Goal: Task Accomplishment & Management: Manage account settings

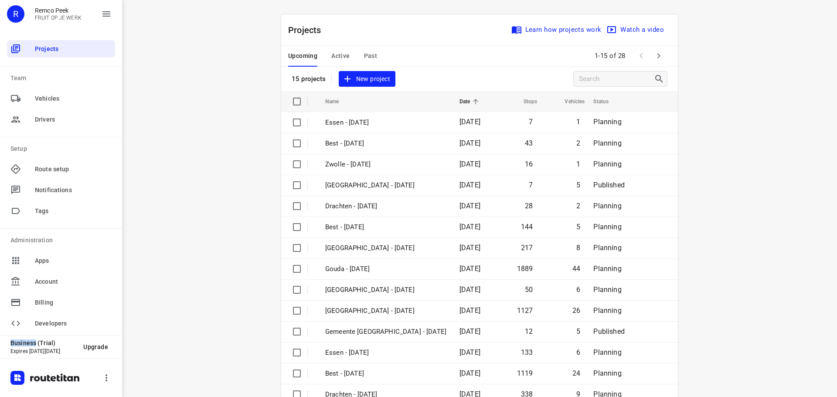
click at [813, 257] on div "i © 2025 Routetitan , © Stadia Maps , © OpenMapTiles © OpenStreetMap contributo…" at bounding box center [479, 198] width 715 height 397
click at [327, 54] on div "Upcoming Active Past" at bounding box center [339, 56] width 103 height 21
click at [337, 56] on span "Active" at bounding box center [340, 56] width 18 height 11
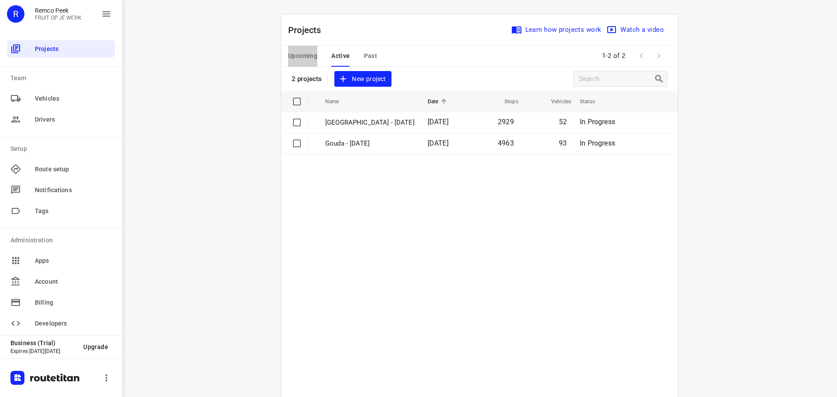
click at [295, 58] on span "Upcoming" at bounding box center [302, 56] width 29 height 11
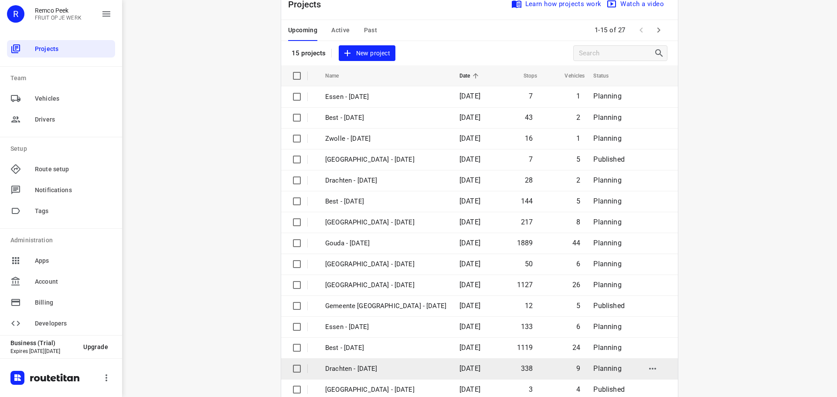
scroll to position [44, 0]
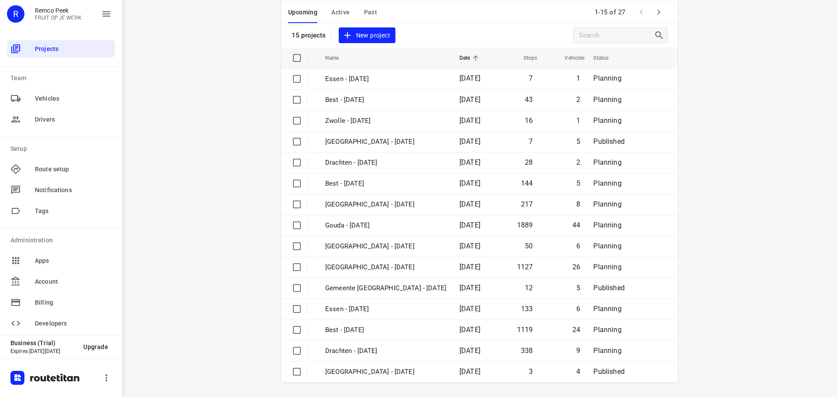
click at [658, 14] on icon "button" at bounding box center [658, 12] width 10 height 10
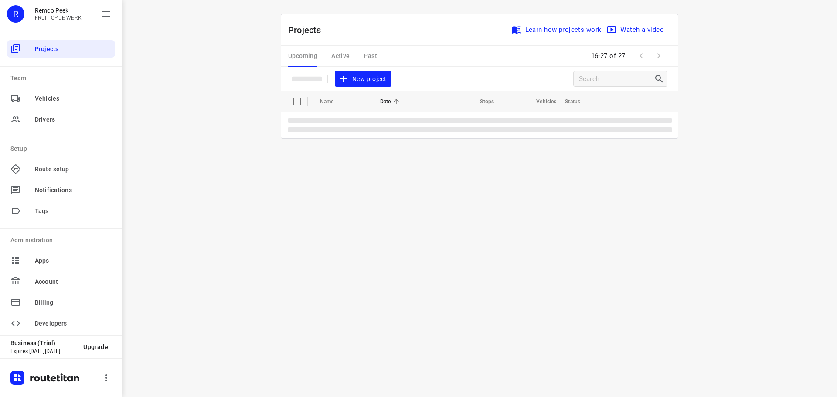
scroll to position [0, 0]
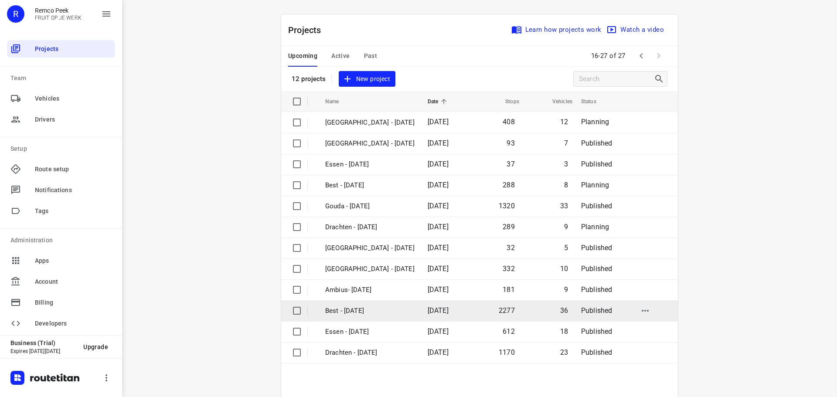
click at [357, 319] on td "Best - [DATE]" at bounding box center [368, 310] width 104 height 21
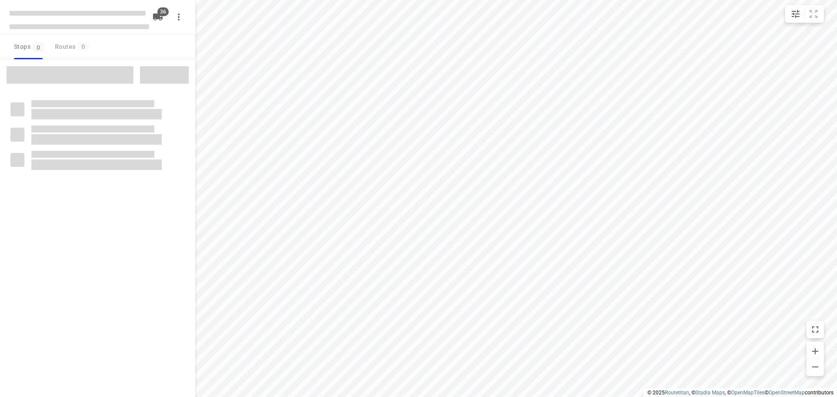
checkbox input "true"
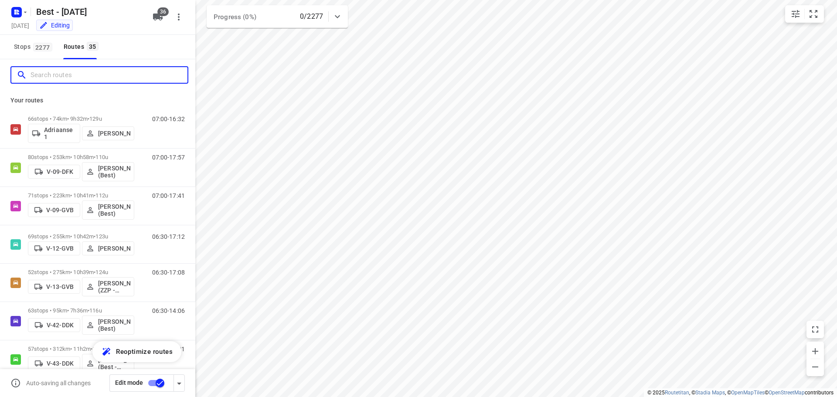
click at [155, 77] on input "Search routes" at bounding box center [109, 75] width 157 height 14
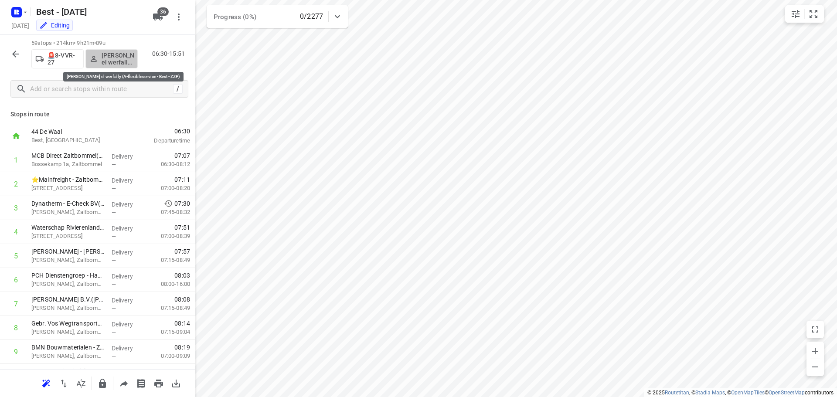
click at [130, 56] on p "[PERSON_NAME] el werfally (A-flexibleservice - Best - ZZP)" at bounding box center [118, 59] width 32 height 14
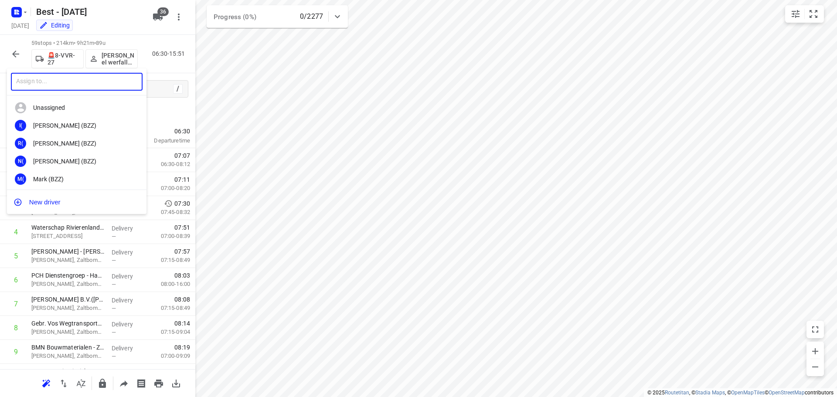
click at [100, 82] on input "text" at bounding box center [77, 82] width 132 height 18
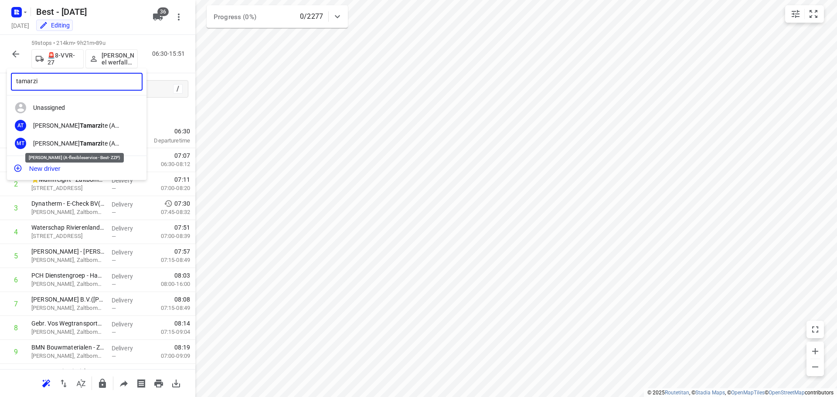
type input "tamarzi"
click at [96, 146] on div "[PERSON_NAME] te (A-flexibleservice - Best- ZZP)" at bounding box center [79, 143] width 92 height 7
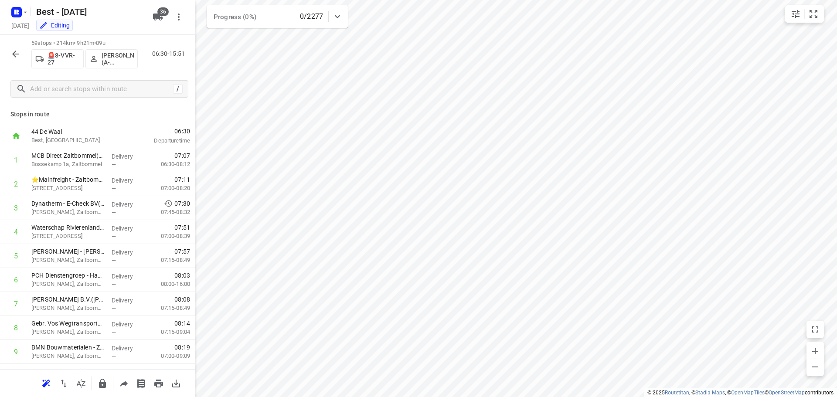
click at [17, 56] on icon "button" at bounding box center [15, 54] width 10 height 10
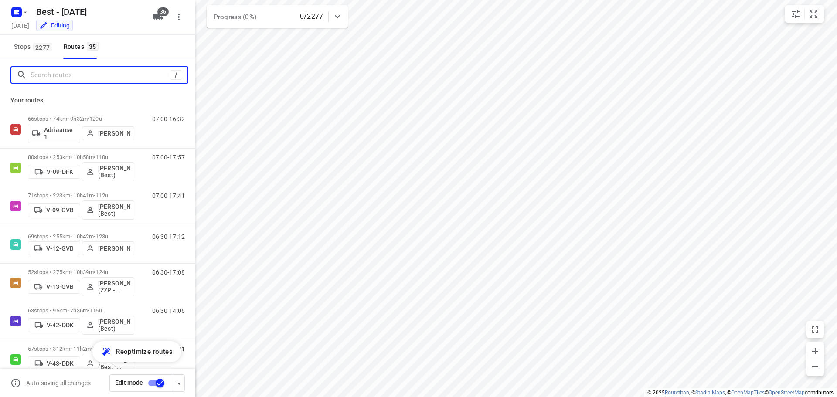
click at [54, 77] on input "Search routes" at bounding box center [100, 75] width 139 height 14
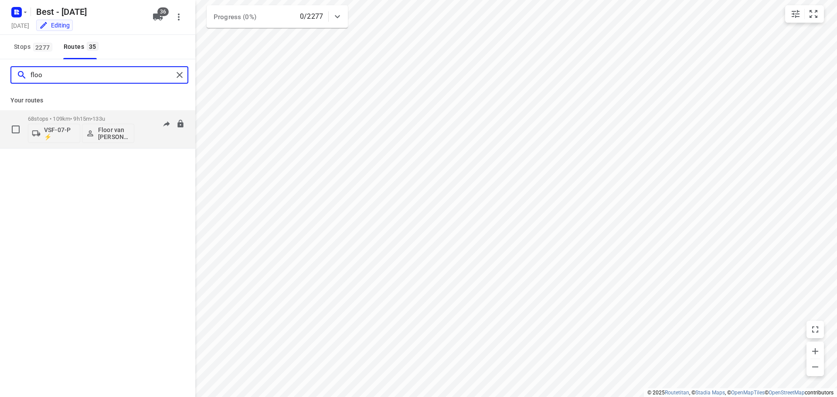
type input "floo"
click at [113, 132] on p "Floor van [PERSON_NAME] (Best)" at bounding box center [114, 133] width 32 height 14
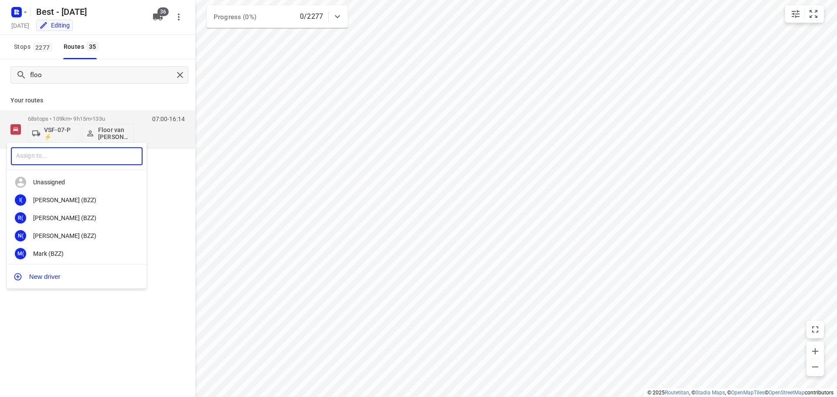
click at [99, 157] on input "text" at bounding box center [77, 156] width 132 height 18
type input "wesle"
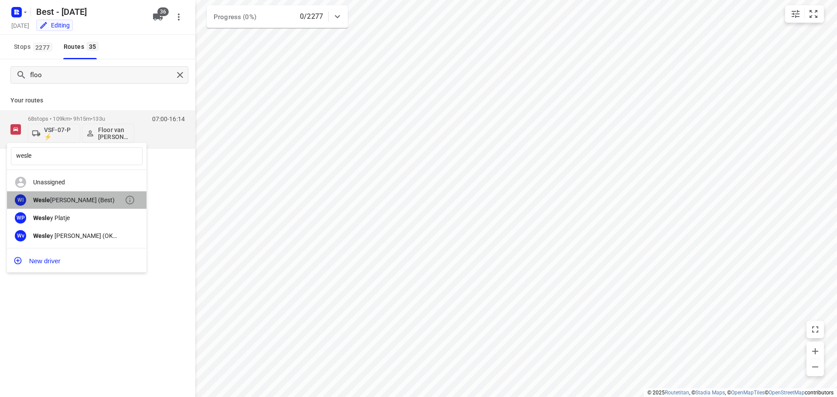
click at [84, 201] on div "[PERSON_NAME] (Best)" at bounding box center [79, 200] width 92 height 7
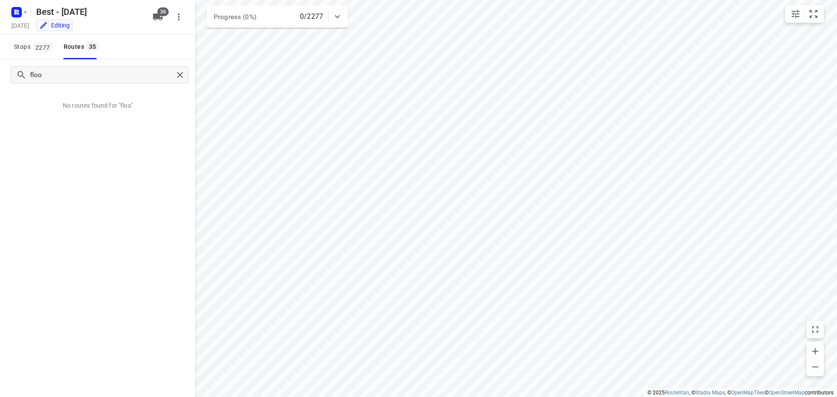
click at [182, 89] on div "floo" at bounding box center [97, 74] width 195 height 31
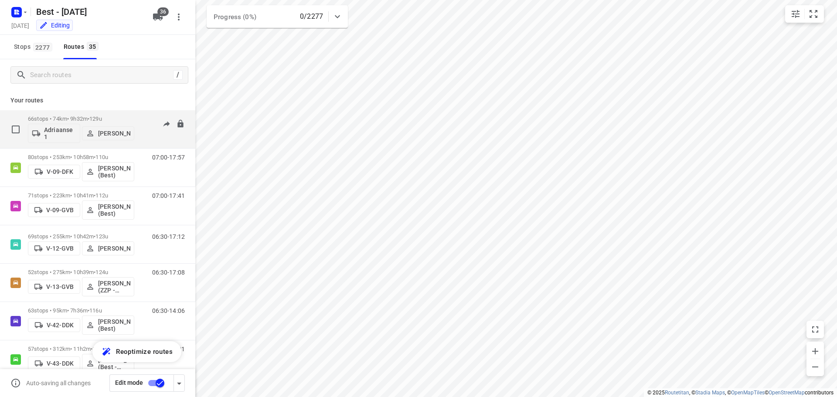
click at [37, 143] on div "66 stops • 74km • 9h32m • 129u Adriaanse 1 [PERSON_NAME]" at bounding box center [81, 129] width 106 height 36
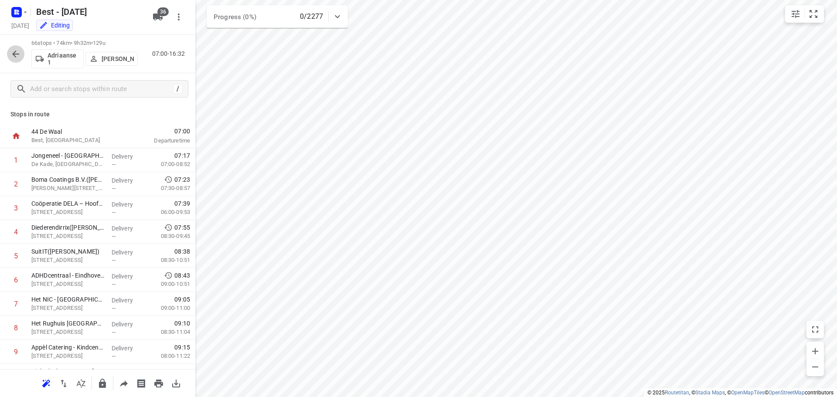
click at [9, 51] on button "button" at bounding box center [15, 53] width 17 height 17
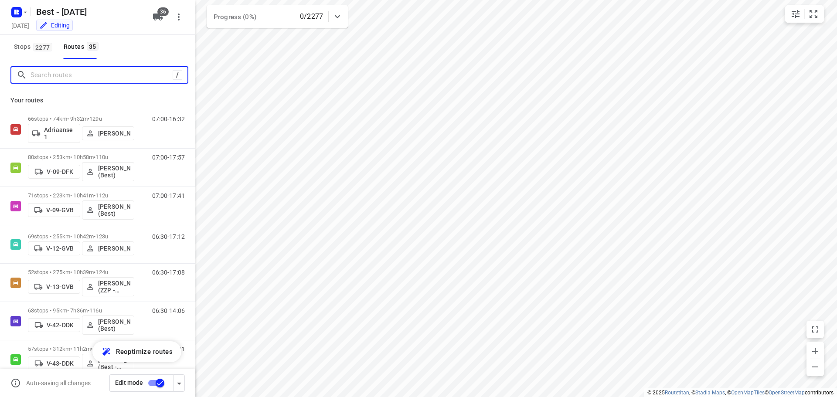
click at [113, 76] on input "Search routes" at bounding box center [102, 75] width 142 height 14
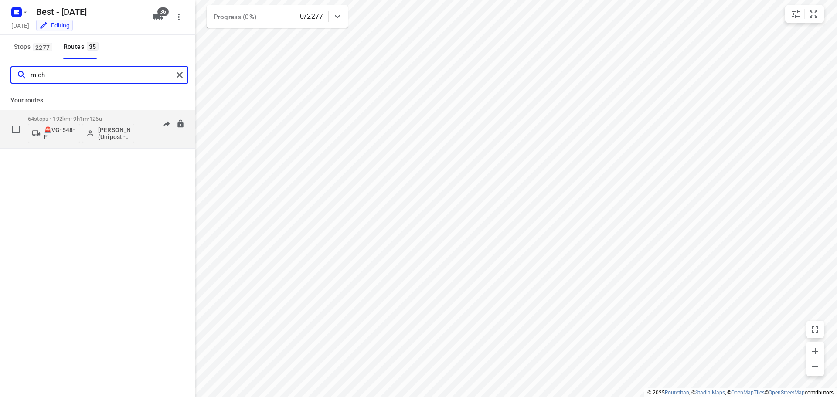
type input "mich"
click at [165, 140] on div "06:15-15:15" at bounding box center [163, 132] width 44 height 32
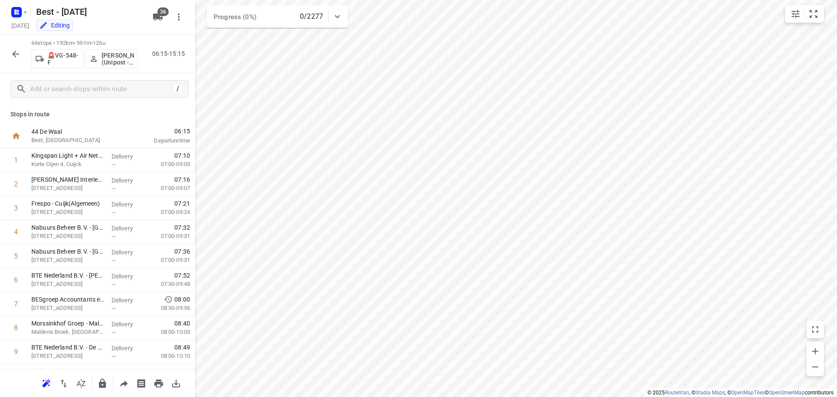
click at [16, 53] on icon "button" at bounding box center [15, 54] width 10 height 10
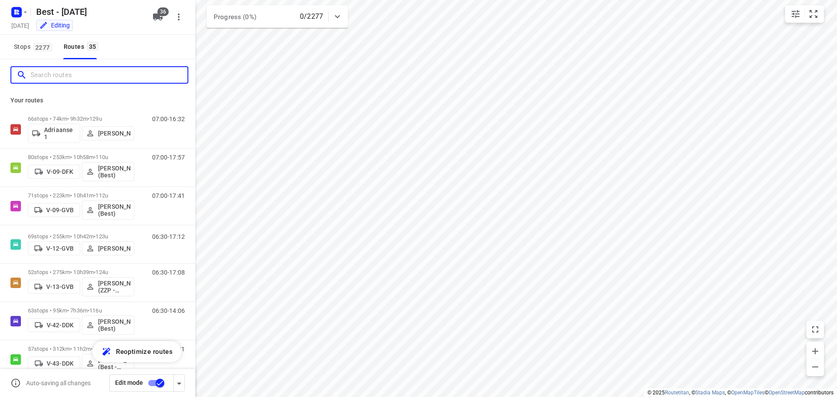
click at [100, 82] on input "Search routes" at bounding box center [109, 75] width 157 height 14
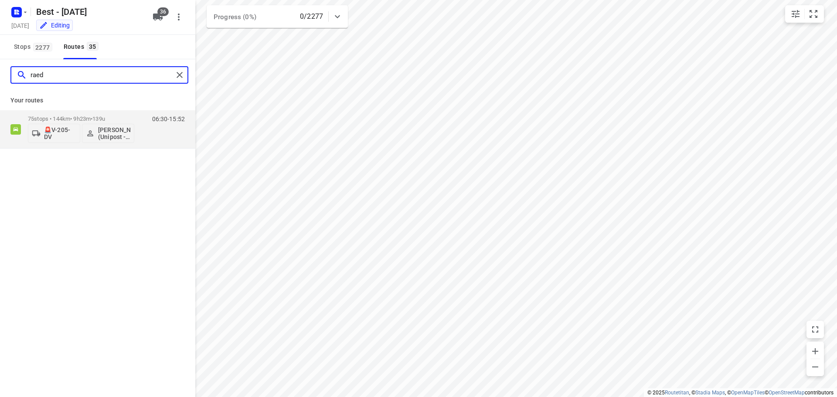
drag, startPoint x: 73, startPoint y: 74, endPoint x: 0, endPoint y: 78, distance: 73.3
click at [0, 78] on div "raed" at bounding box center [97, 74] width 195 height 31
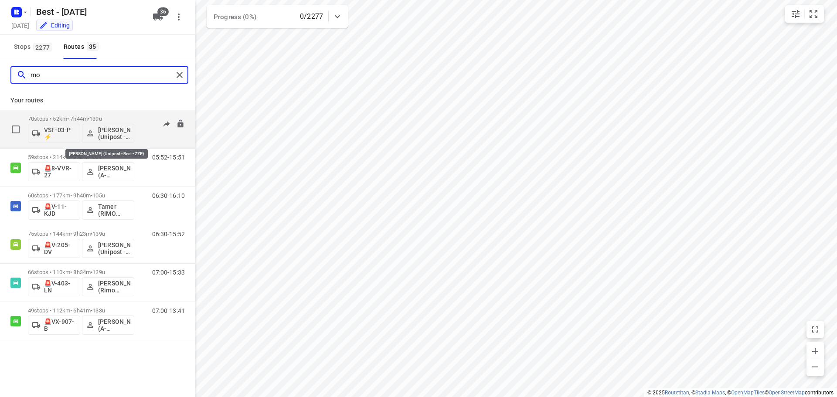
type input "mo"
click at [116, 135] on p "[PERSON_NAME] (Unipost - Best - ZZP)" at bounding box center [114, 133] width 32 height 14
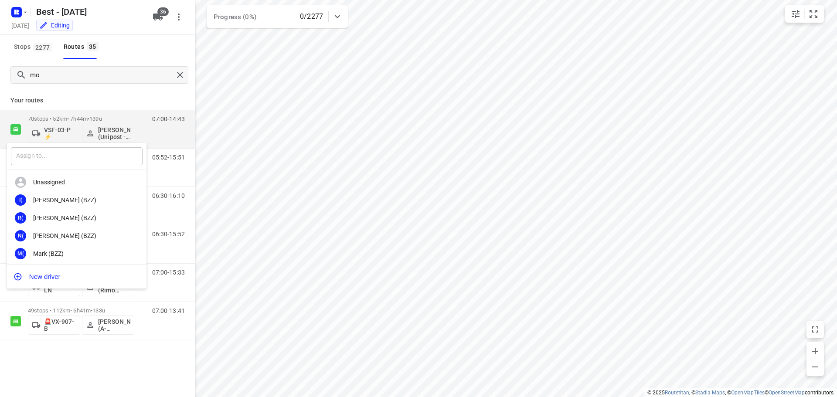
click at [51, 156] on input "text" at bounding box center [77, 156] width 132 height 18
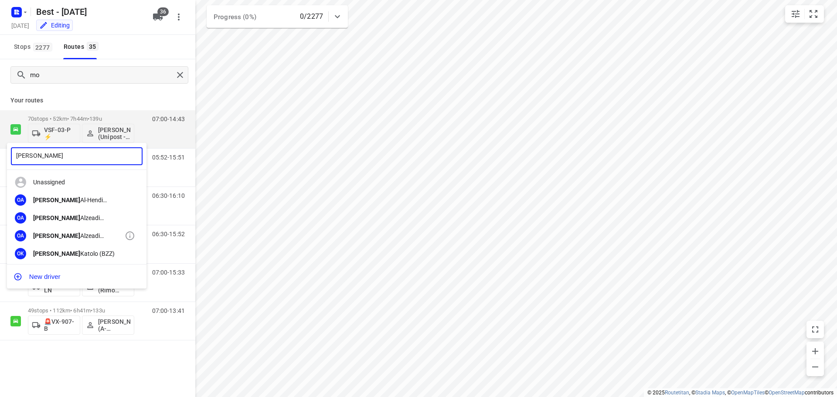
type input "[PERSON_NAME]"
click at [87, 230] on div "OA [PERSON_NAME] (Unipost)" at bounding box center [76, 236] width 139 height 18
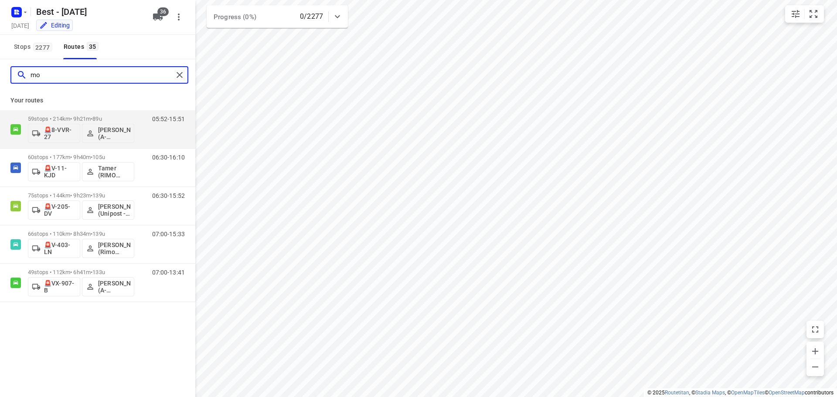
drag, startPoint x: 59, startPoint y: 81, endPoint x: 0, endPoint y: 82, distance: 59.3
click at [0, 82] on div "mo" at bounding box center [97, 74] width 195 height 31
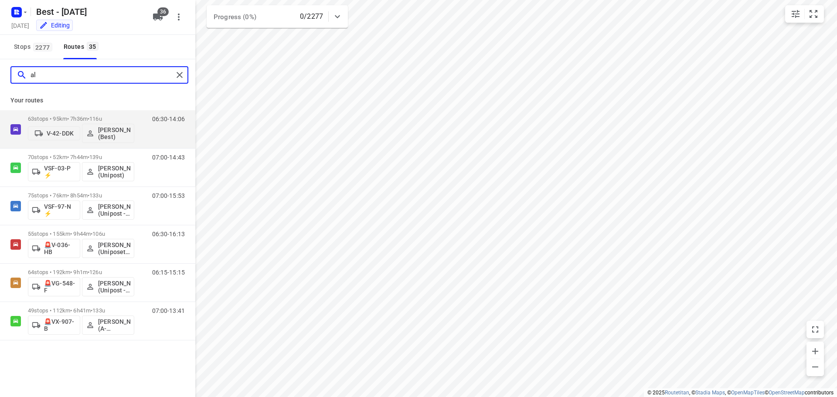
type input "a"
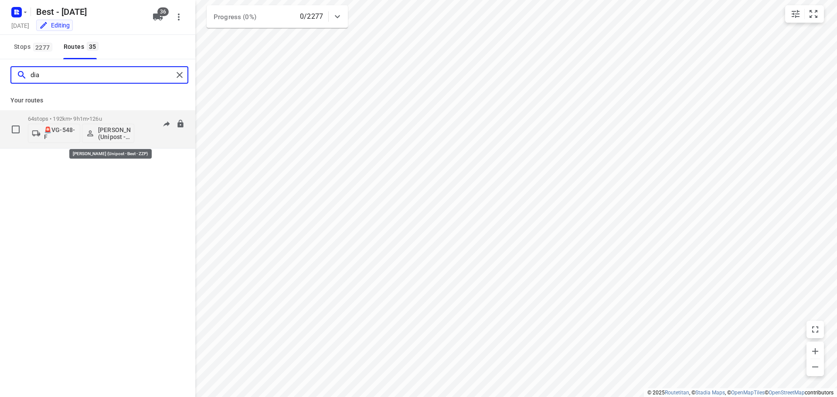
type input "dia"
click at [101, 133] on p "[PERSON_NAME] (Unipost - Best - ZZP)" at bounding box center [114, 133] width 32 height 14
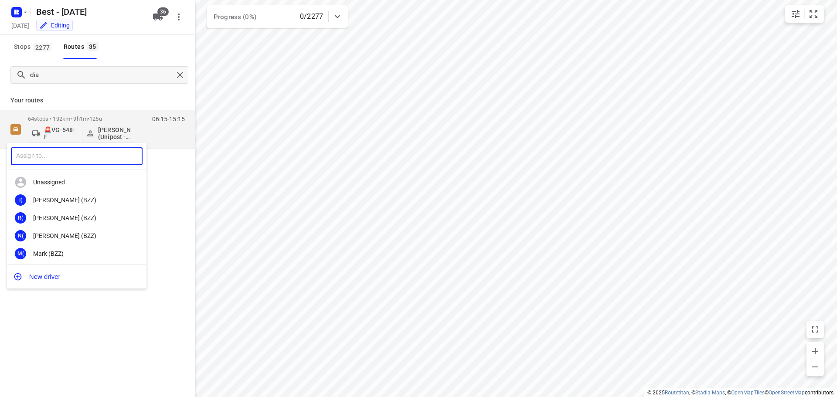
click at [75, 153] on input "text" at bounding box center [77, 156] width 132 height 18
type input "moham"
click at [85, 222] on div "MA Moham ed Alzeadi (Unipost - Best - ZZP)" at bounding box center [76, 218] width 139 height 18
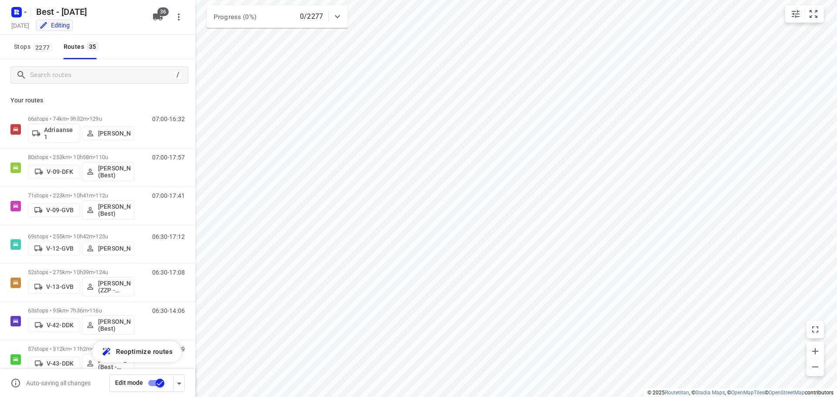
click at [100, 106] on div "Your routes 66 stops • 74km • 9h32m • 129u Adriaanse 1 [PERSON_NAME] 07:00-16:3…" at bounding box center [97, 256] width 195 height 331
click at [81, 79] on input "Search routes" at bounding box center [109, 75] width 157 height 14
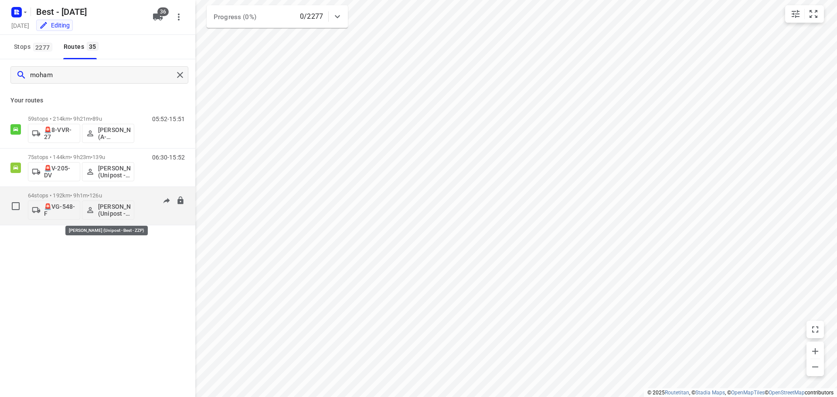
click at [115, 205] on p "[PERSON_NAME] (Unipost - Best - ZZP)" at bounding box center [114, 210] width 32 height 14
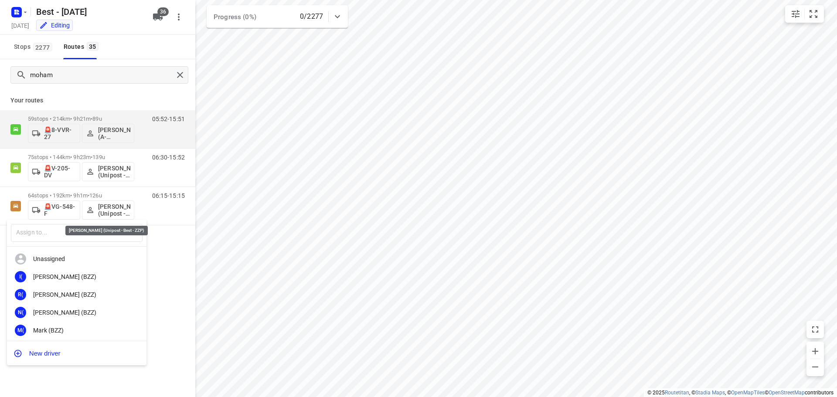
click at [91, 255] on div "Unassigned" at bounding box center [79, 258] width 92 height 7
click at [91, 231] on input "text" at bounding box center [77, 233] width 132 height 18
click at [41, 233] on div "​" at bounding box center [76, 233] width 139 height 27
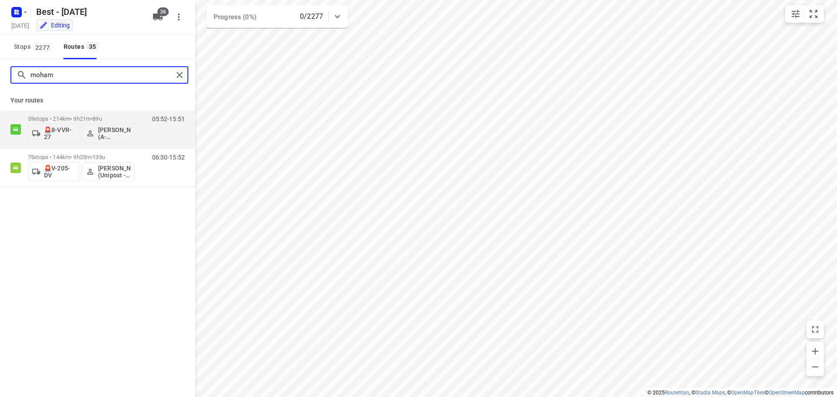
click at [108, 74] on input "moham" at bounding box center [102, 75] width 143 height 14
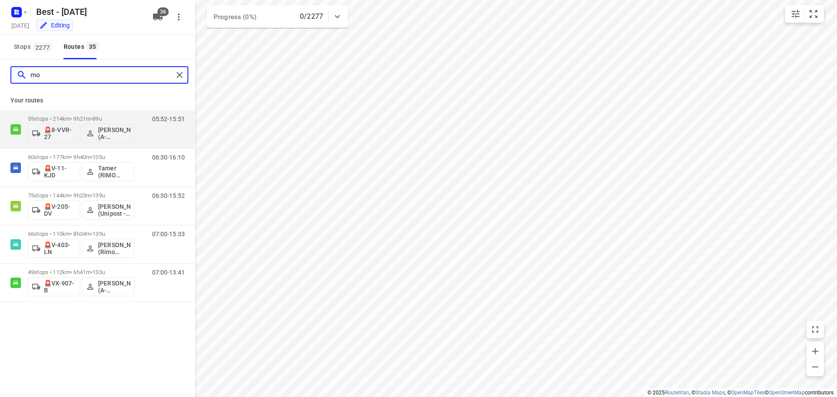
type input "m"
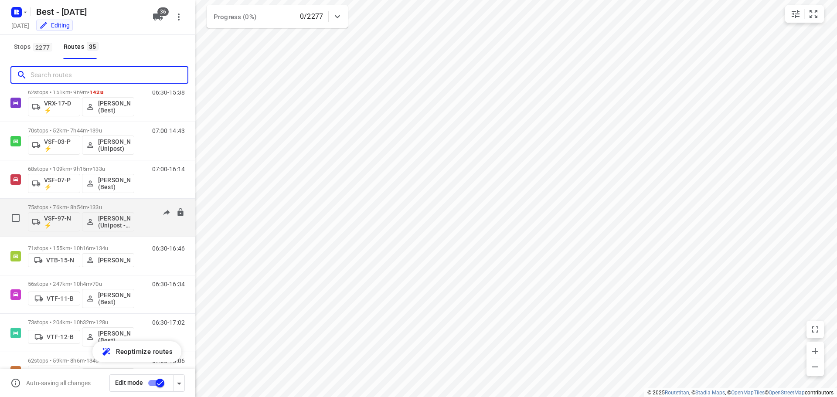
scroll to position [654, 0]
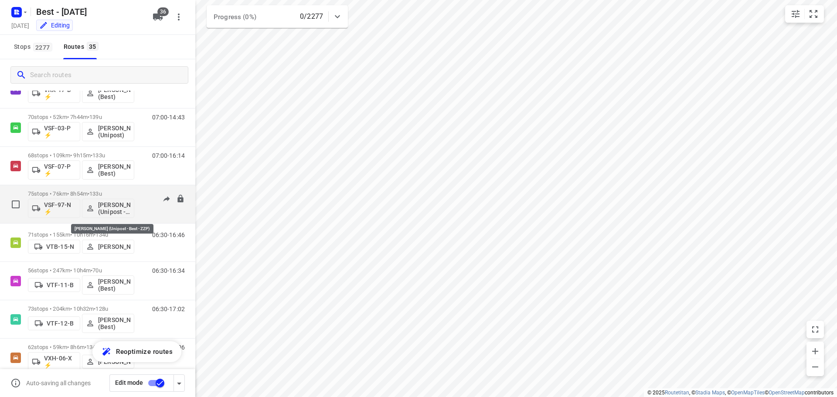
click at [115, 207] on p "[PERSON_NAME] (Unipost - Best - ZZP)" at bounding box center [114, 208] width 32 height 14
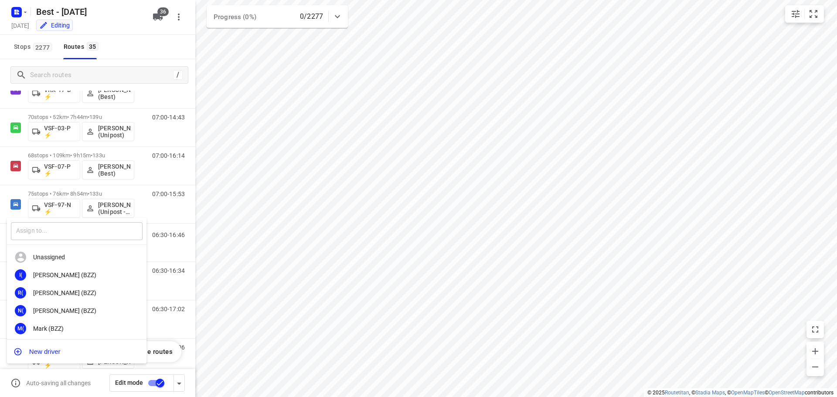
click at [58, 234] on input "text" at bounding box center [77, 231] width 132 height 18
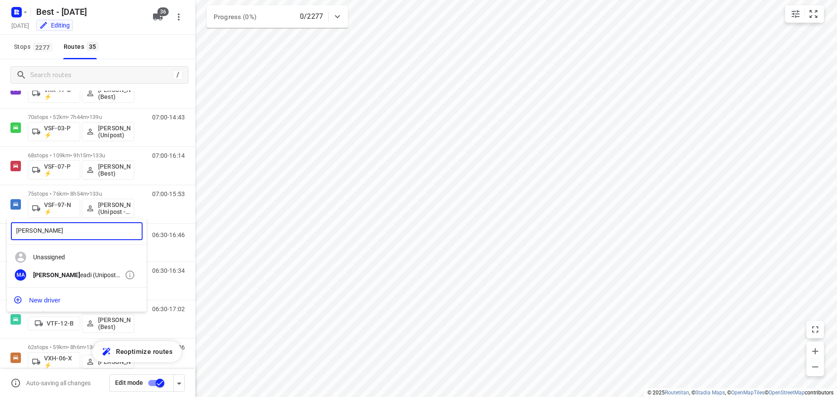
type input "[PERSON_NAME]"
click at [58, 281] on div "MA [PERSON_NAME] (Unipost - Best - ZZP)" at bounding box center [76, 275] width 139 height 18
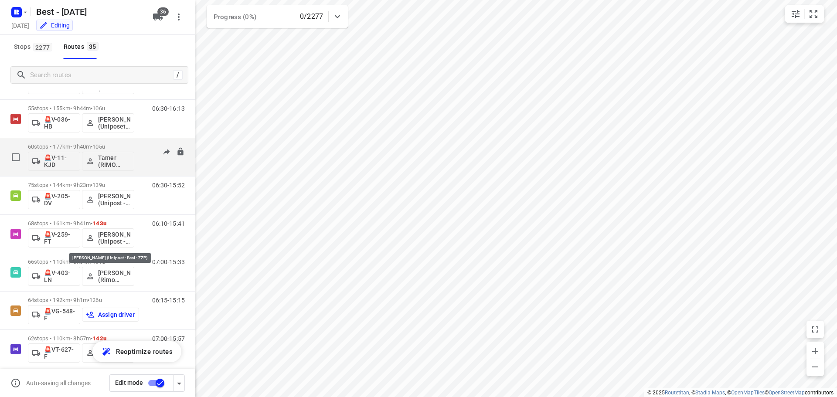
scroll to position [1090, 0]
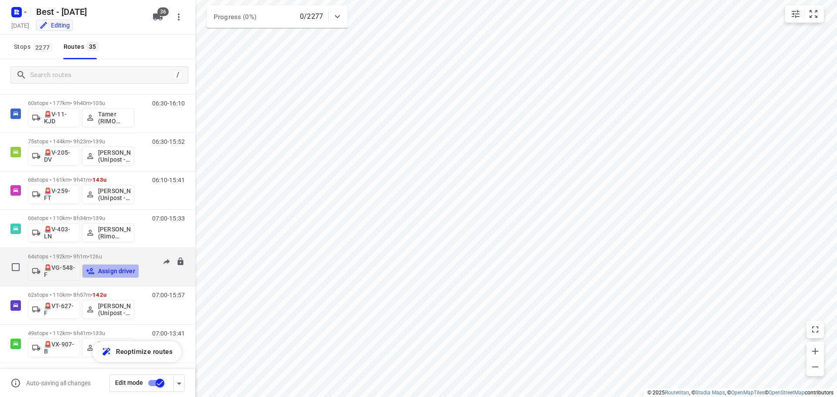
click at [111, 272] on p "Assign driver" at bounding box center [116, 271] width 37 height 7
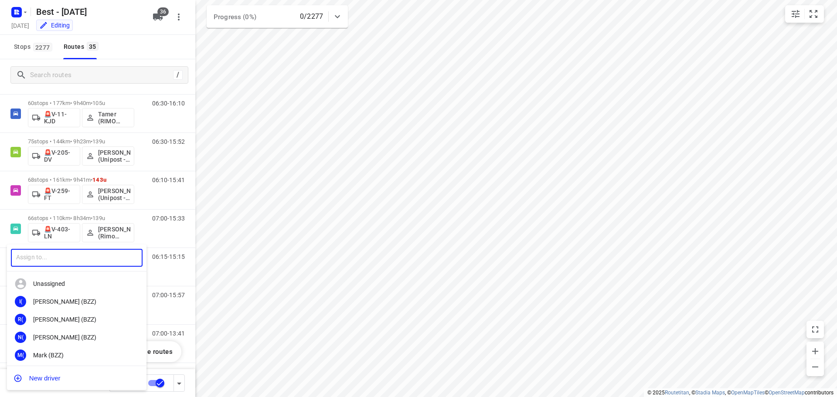
click at [103, 258] on input "text" at bounding box center [77, 258] width 132 height 18
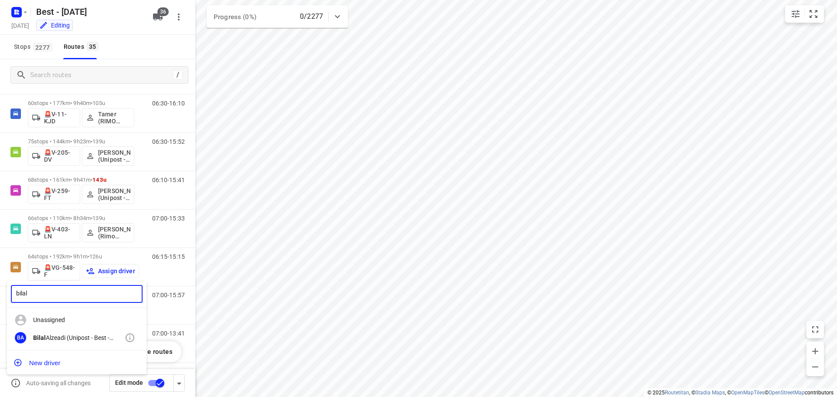
type input "bilal"
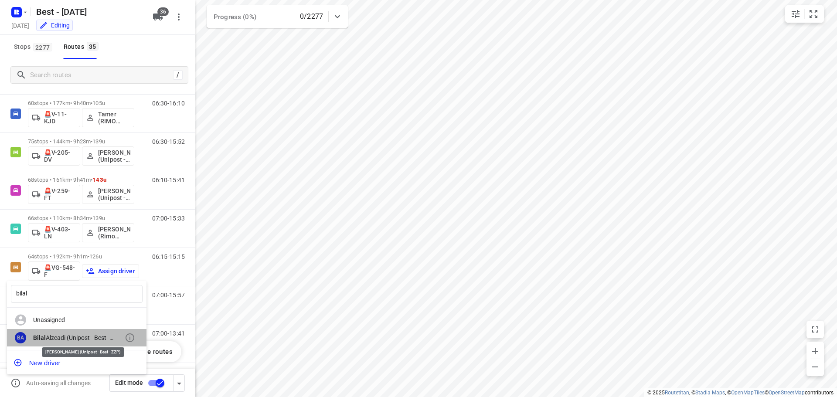
click at [67, 338] on div "[PERSON_NAME] (Unipost - Best - ZZP)" at bounding box center [79, 337] width 92 height 7
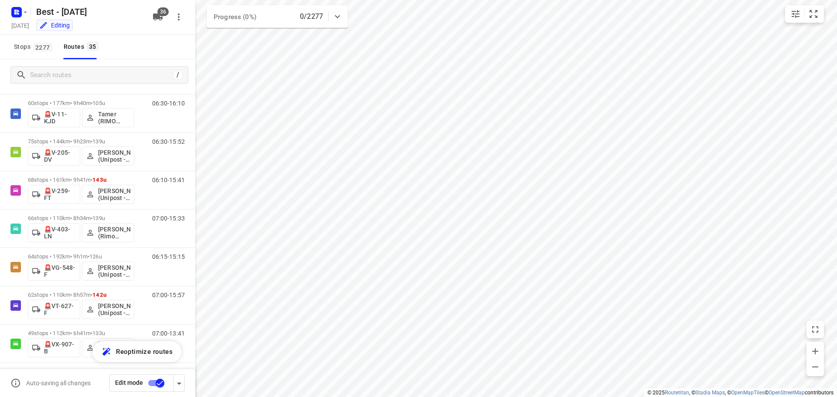
click at [159, 382] on input "checkbox" at bounding box center [160, 383] width 50 height 17
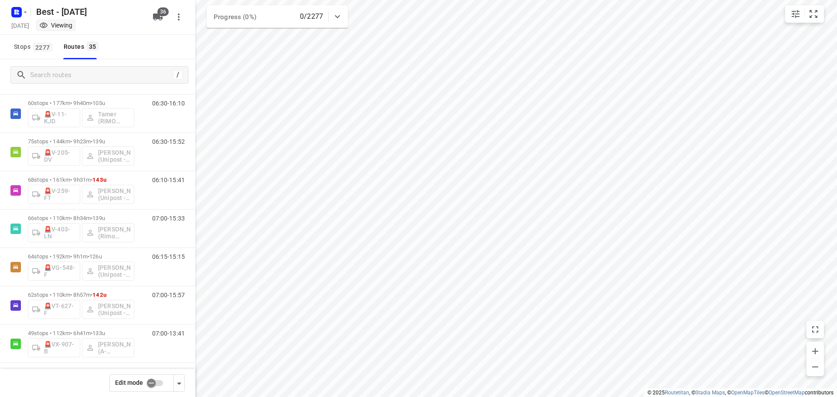
click at [156, 382] on input "checkbox" at bounding box center [151, 383] width 50 height 17
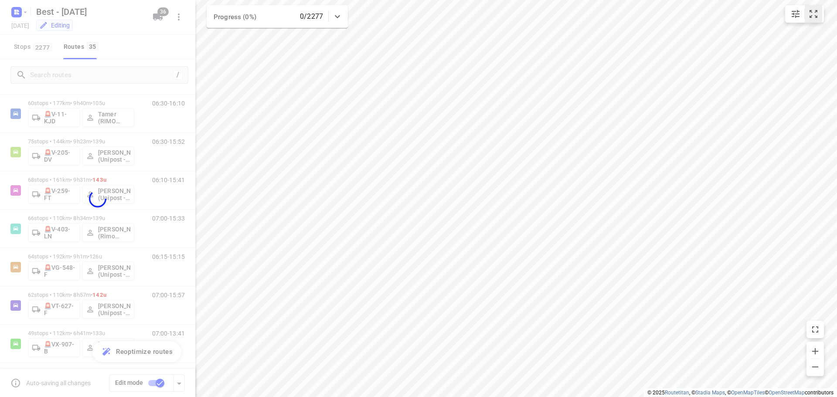
checkbox input "true"
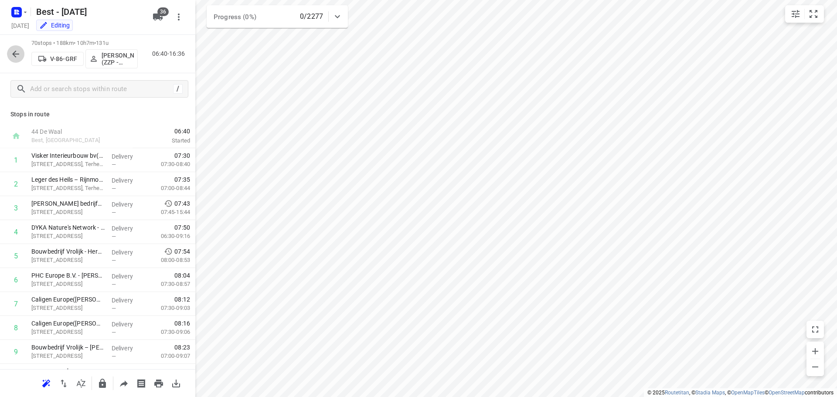
click at [14, 54] on icon "button" at bounding box center [15, 54] width 7 height 7
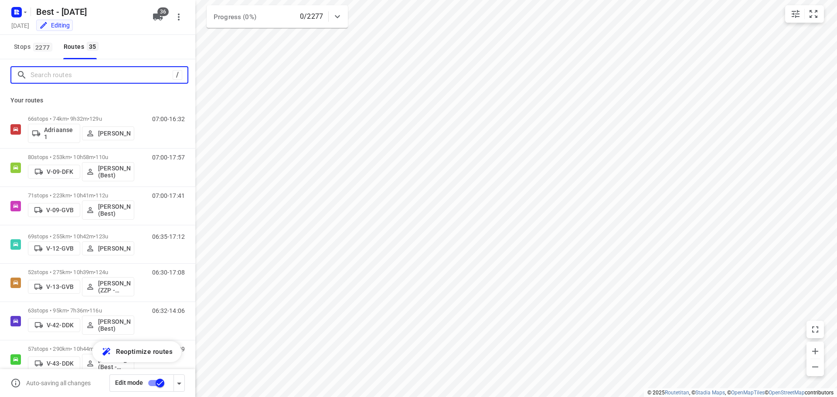
click at [131, 75] on input "Search routes" at bounding box center [102, 75] width 142 height 14
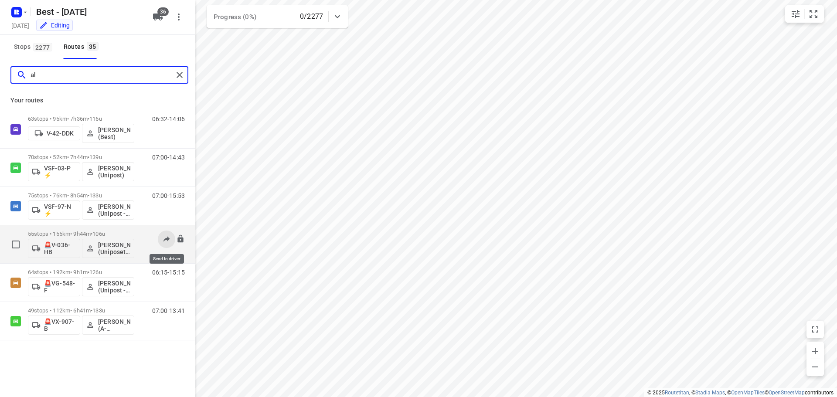
type input "al"
click at [162, 241] on button at bounding box center [166, 239] width 17 height 17
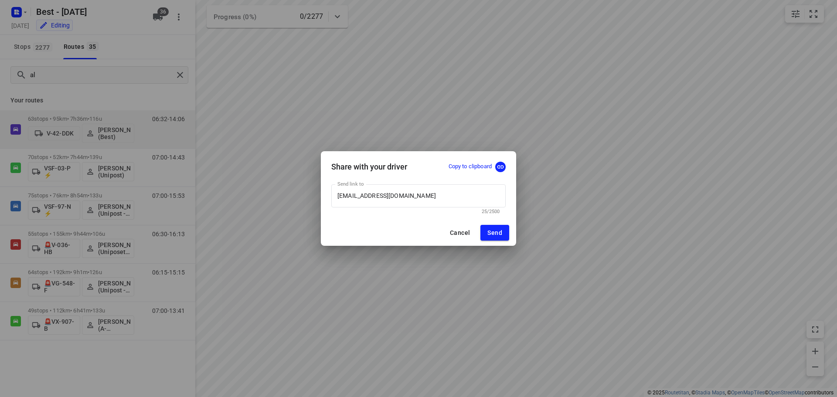
click at [473, 164] on p "Copy to clipboard" at bounding box center [470, 167] width 43 height 8
